Goal: Entertainment & Leisure: Consume media (video, audio)

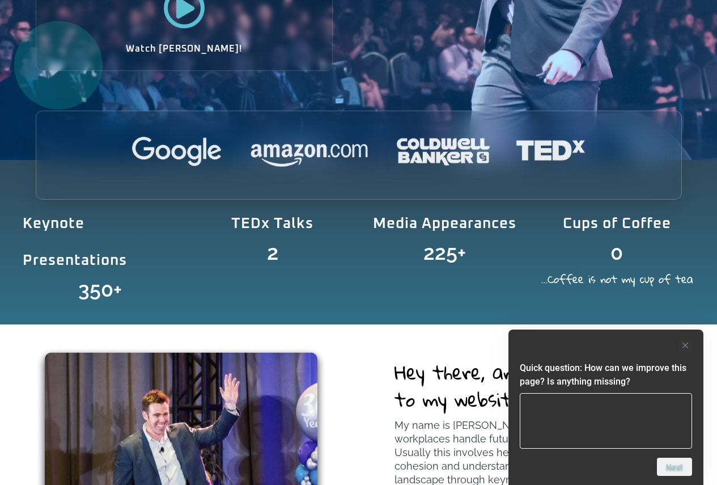
scroll to position [453, 0]
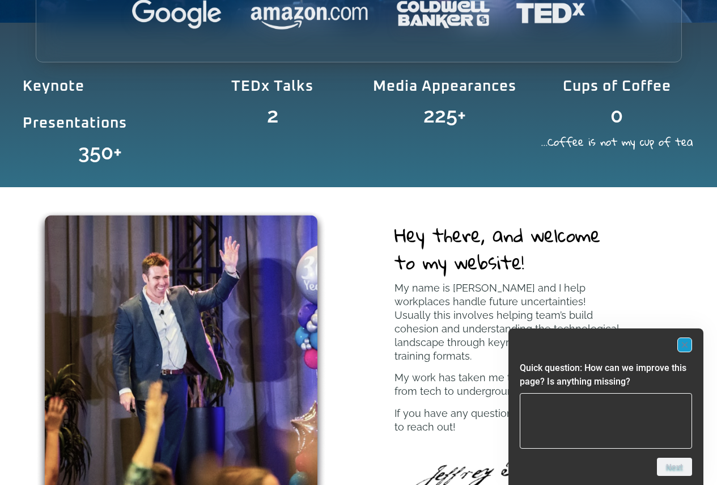
click at [685, 346] on rect "Hide survey" at bounding box center [685, 345] width 14 height 14
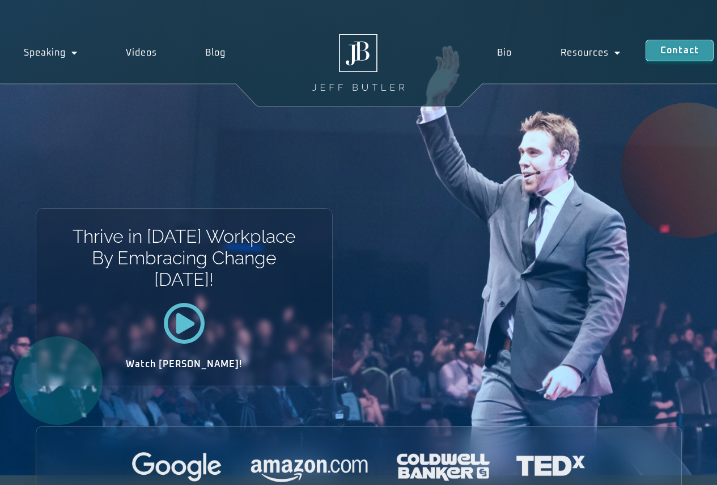
scroll to position [0, 0]
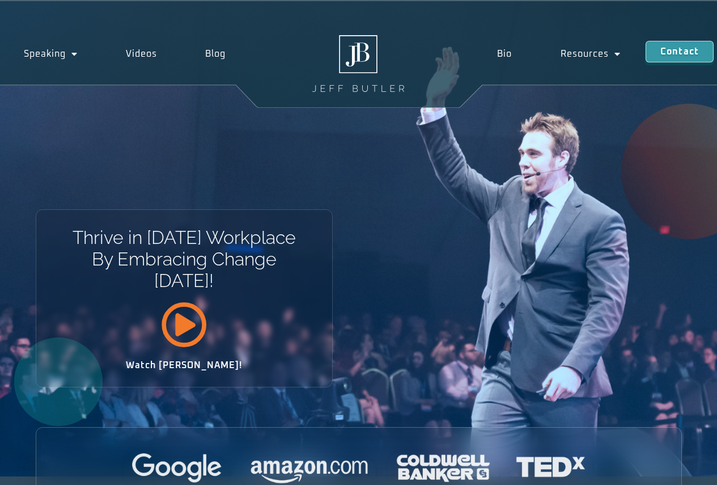
click at [182, 326] on icon at bounding box center [184, 324] width 46 height 46
click at [145, 52] on link "Videos" at bounding box center [141, 54] width 79 height 26
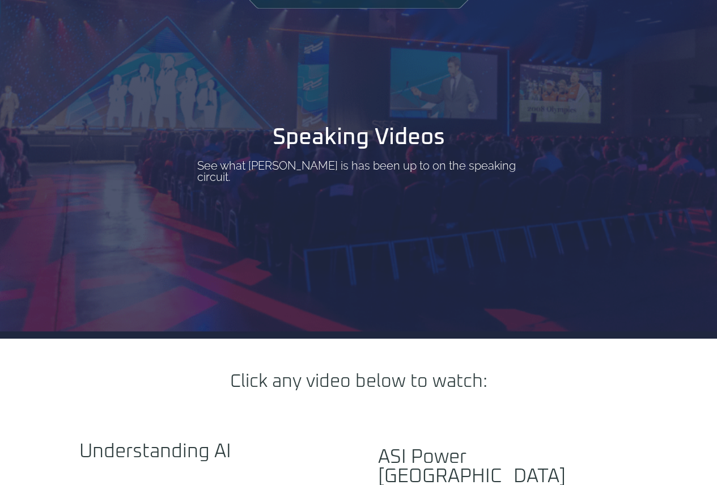
scroll to position [57, 0]
